Goal: Task Accomplishment & Management: Manage account settings

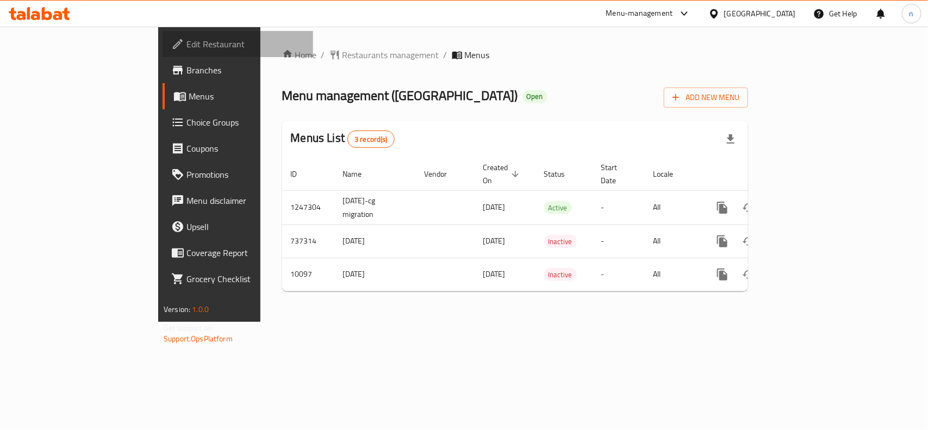
click at [186, 47] on span "Edit Restaurant" at bounding box center [245, 44] width 118 height 13
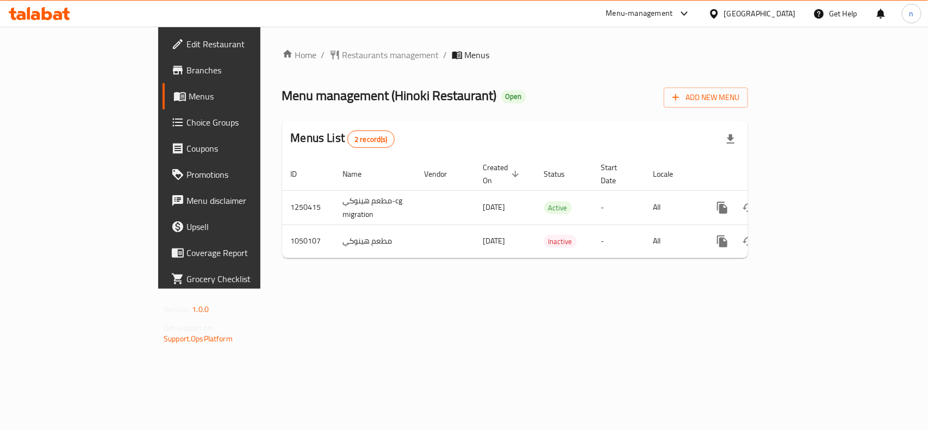
click at [186, 48] on span "Edit Restaurant" at bounding box center [245, 44] width 118 height 13
click at [186, 42] on span "Edit Restaurant" at bounding box center [245, 44] width 118 height 13
